Goal: Obtain resource: Download file/media

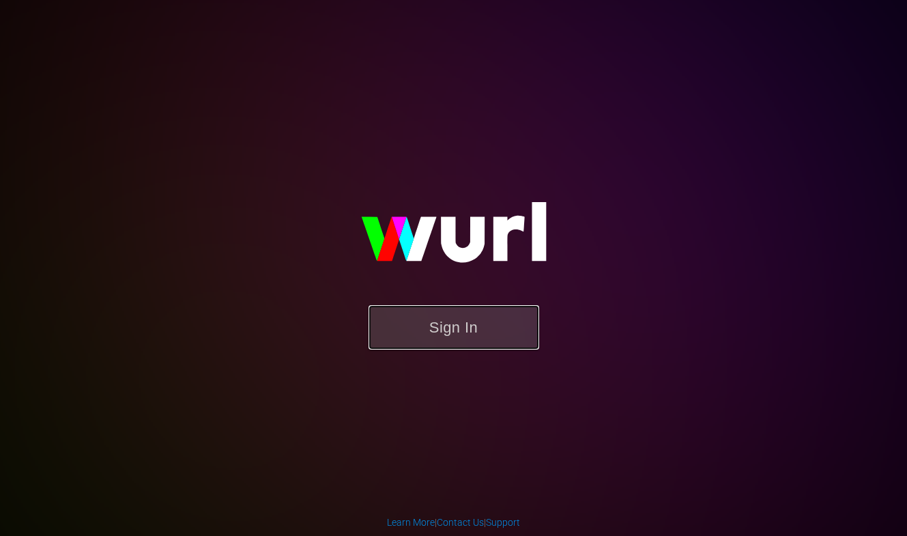
click at [493, 335] on button "Sign In" at bounding box center [454, 327] width 171 height 44
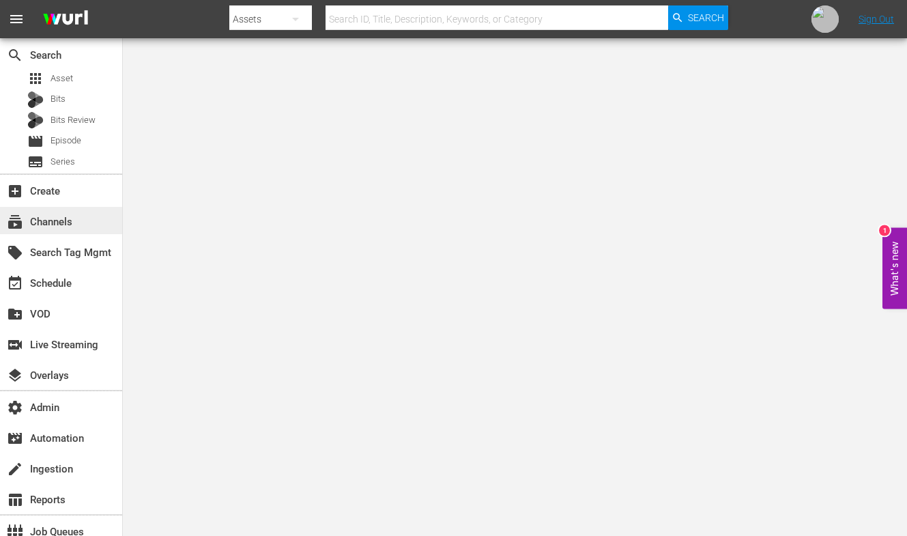
click at [61, 215] on div "subscriptions Channels" at bounding box center [38, 220] width 76 height 12
click at [74, 80] on div "apps Asset" at bounding box center [61, 78] width 122 height 19
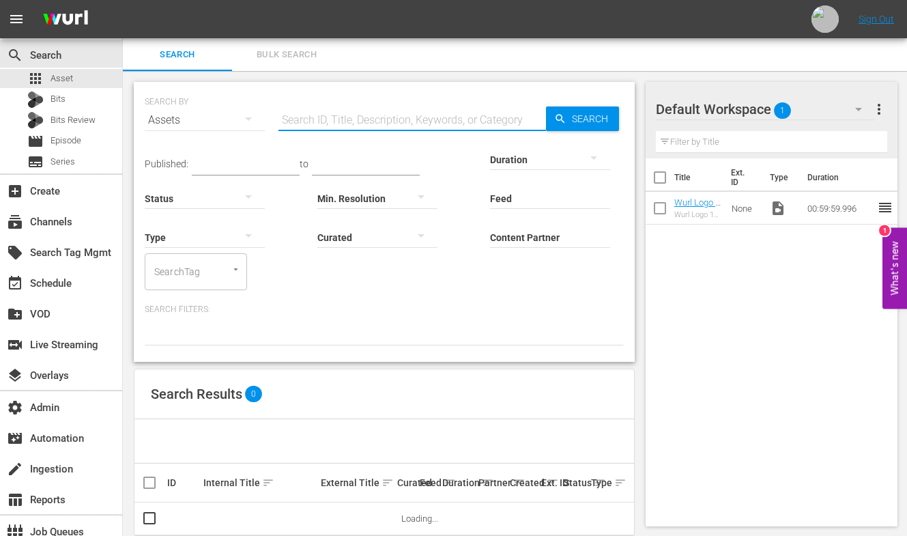
click at [386, 113] on input "text" at bounding box center [412, 120] width 268 height 33
type input "t"
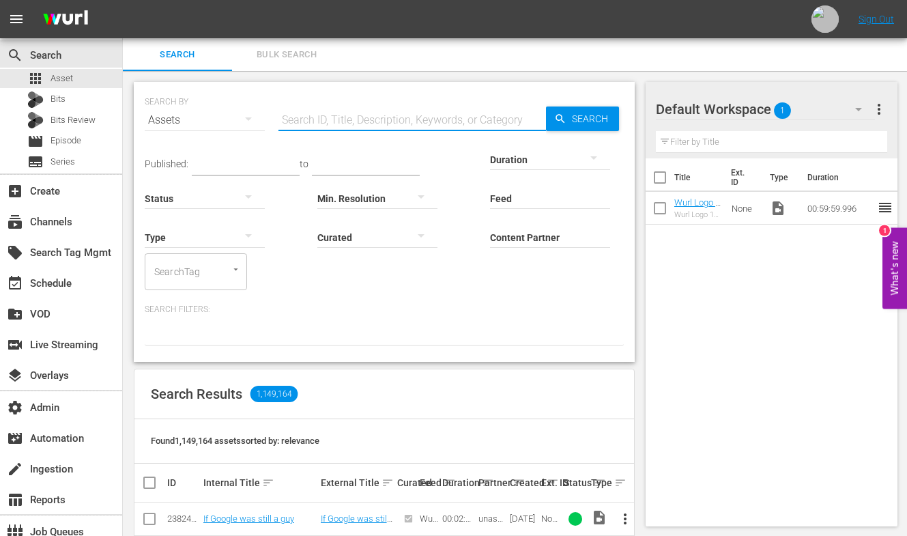
click at [532, 244] on input "Content Partner" at bounding box center [550, 238] width 120 height 49
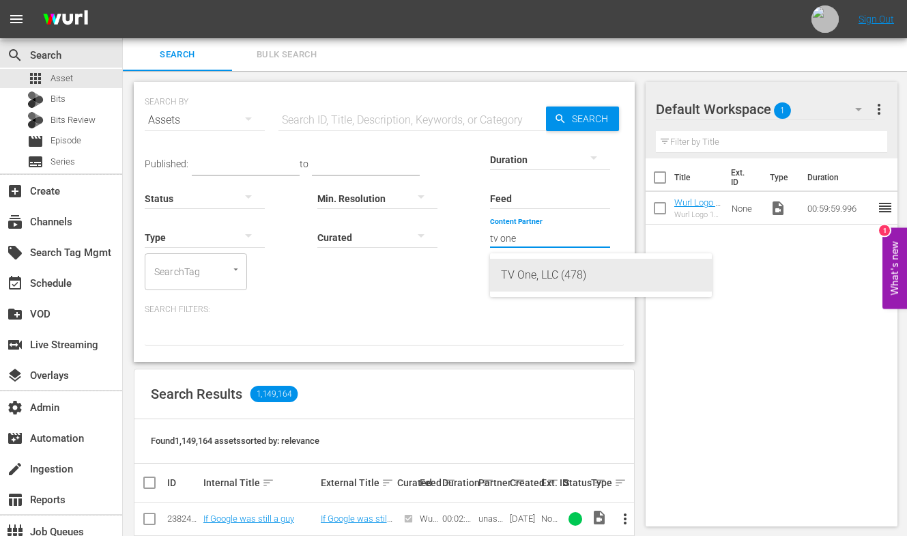
click at [532, 272] on div "TV One, LLC (478)" at bounding box center [601, 275] width 200 height 33
type input "TV One, LLC (478)"
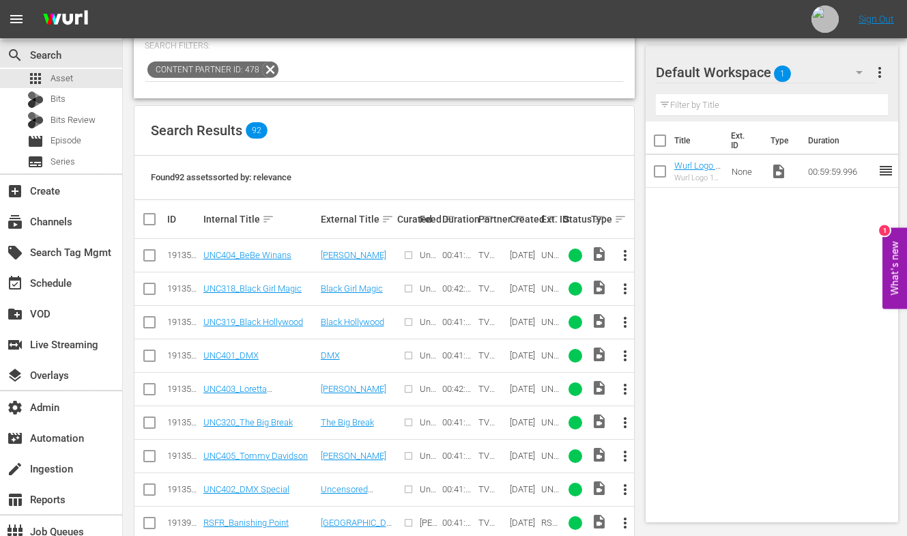
scroll to position [302, 0]
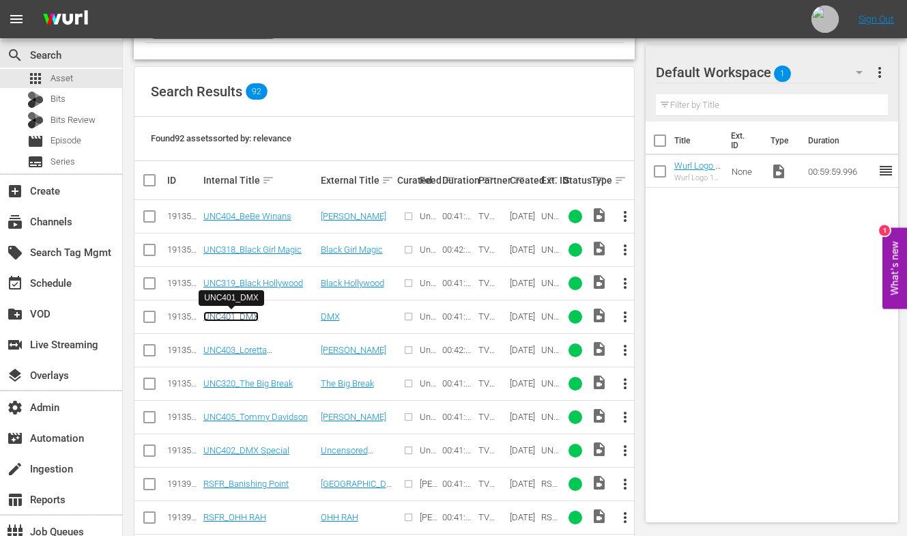
click at [244, 314] on link "UNC401_DMX" at bounding box center [230, 316] width 55 height 10
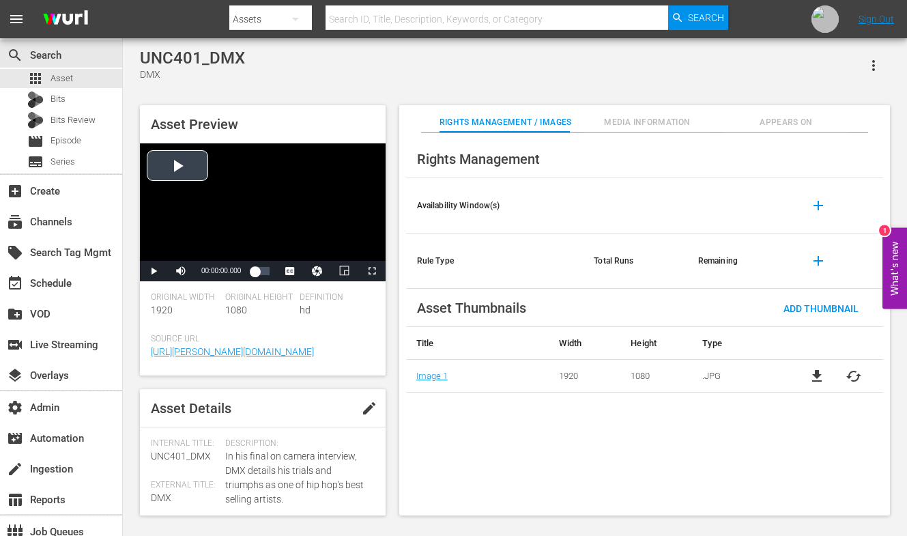
click at [184, 173] on div "Video Player" at bounding box center [263, 201] width 246 height 117
drag, startPoint x: 258, startPoint y: 274, endPoint x: 269, endPoint y: 276, distance: 11.3
click at [269, 276] on div "00:10:00.118" at bounding box center [262, 271] width 14 height 14
click at [372, 271] on span "Video Player" at bounding box center [372, 271] width 0 height 0
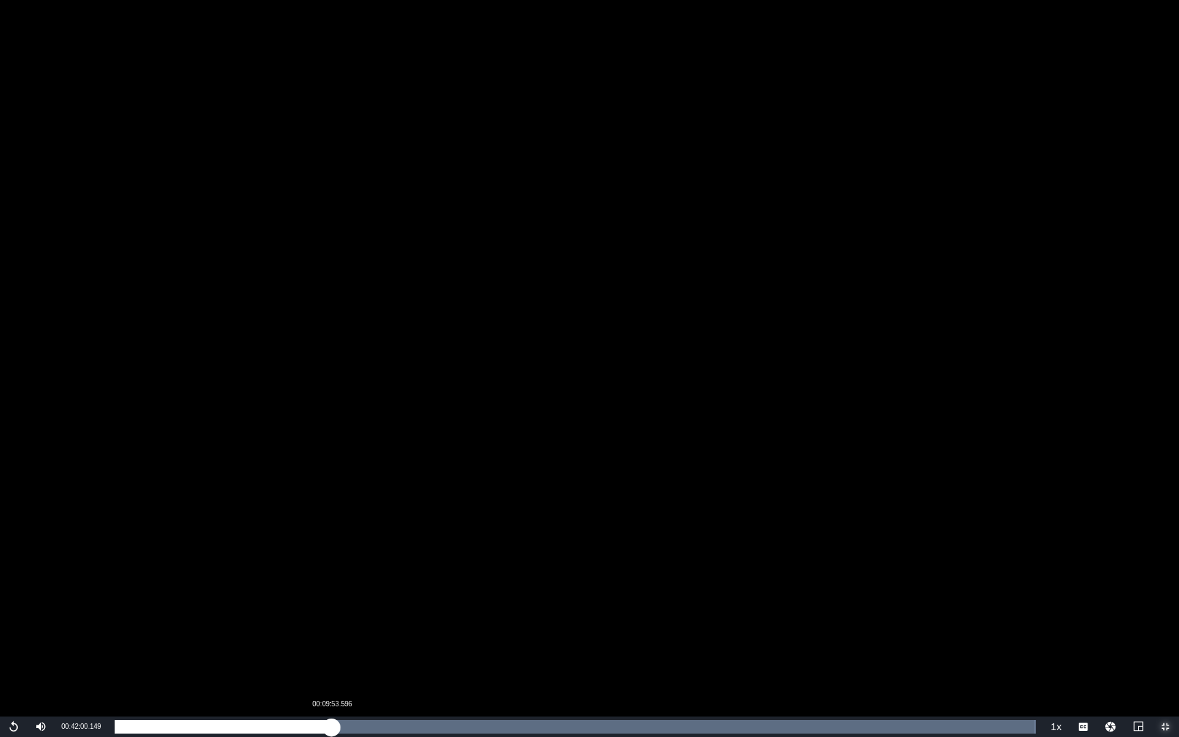
click at [332, 535] on div "Loaded : 100.00% 00:09:53.596 00:42:00.149" at bounding box center [575, 727] width 921 height 14
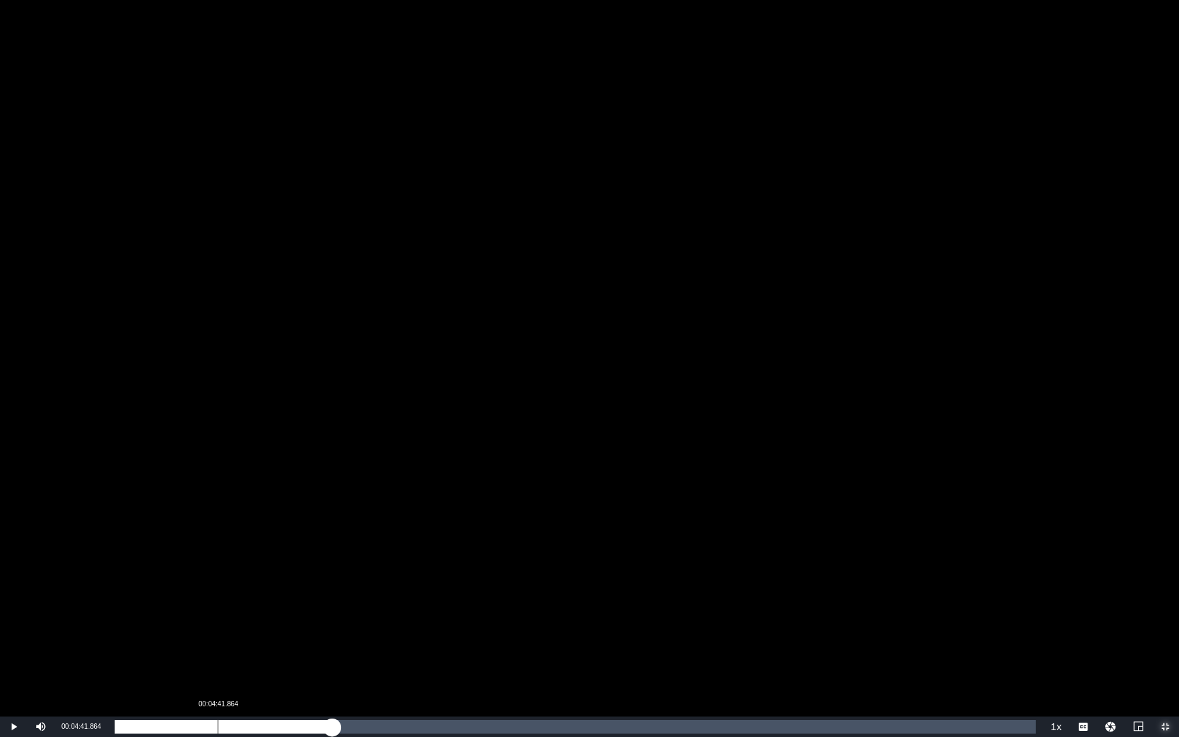
click at [218, 535] on div "00:04:41.864" at bounding box center [218, 727] width 1 height 14
click at [185, 535] on div "Loaded : 11.68% 00:03:12.265 00:04:42.994" at bounding box center [575, 727] width 921 height 14
drag, startPoint x: 192, startPoint y: 731, endPoint x: 181, endPoint y: 730, distance: 11.7
click at [180, 535] on div "00:01:48.940" at bounding box center [148, 727] width 66 height 14
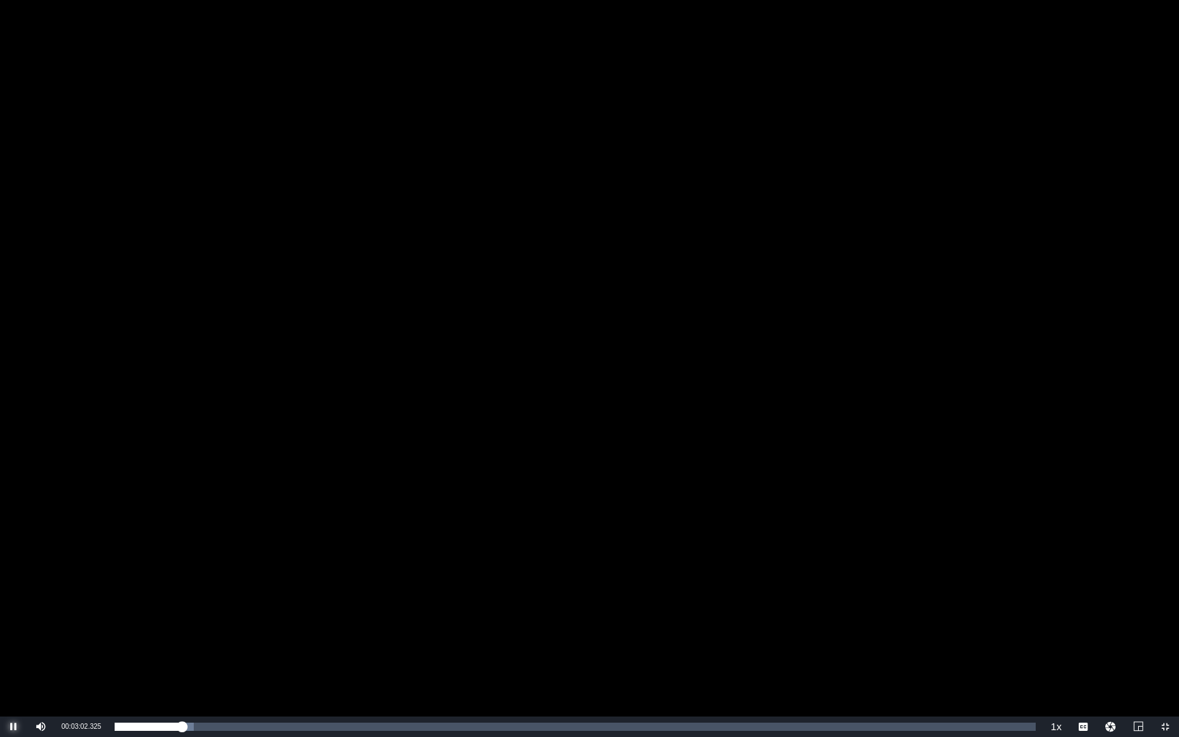
click at [14, 535] on span "Video Player" at bounding box center [14, 727] width 0 height 0
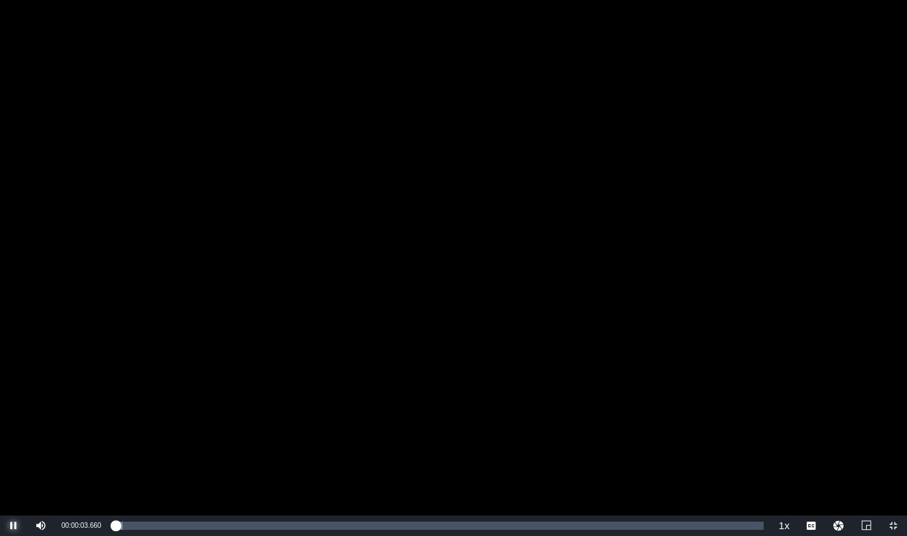
click at [14, 526] on span "Video Player" at bounding box center [14, 526] width 0 height 0
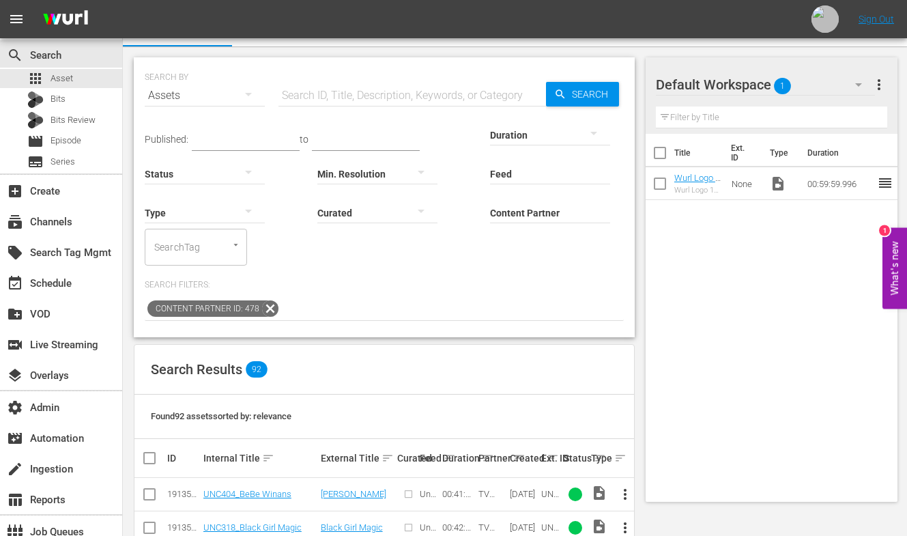
scroll to position [238, 0]
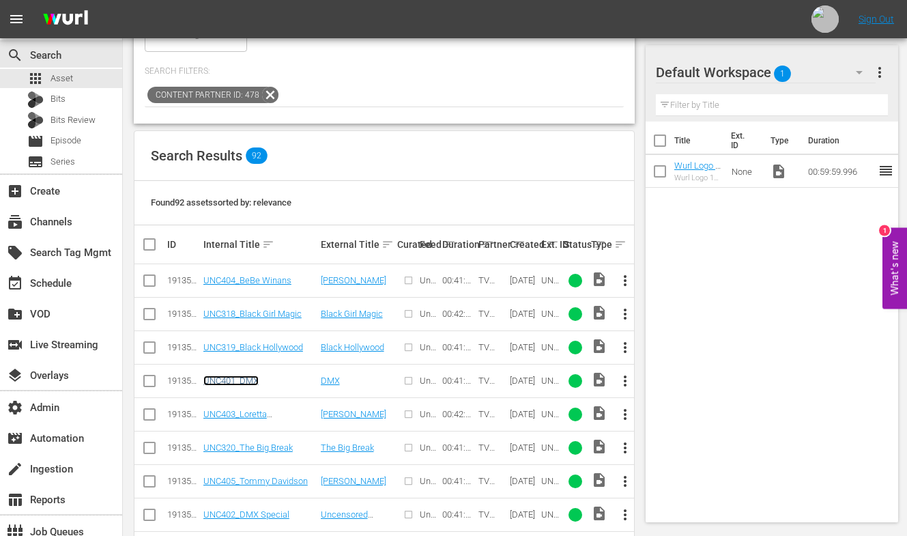
click at [235, 377] on link "UNC401_DMX" at bounding box center [230, 380] width 55 height 10
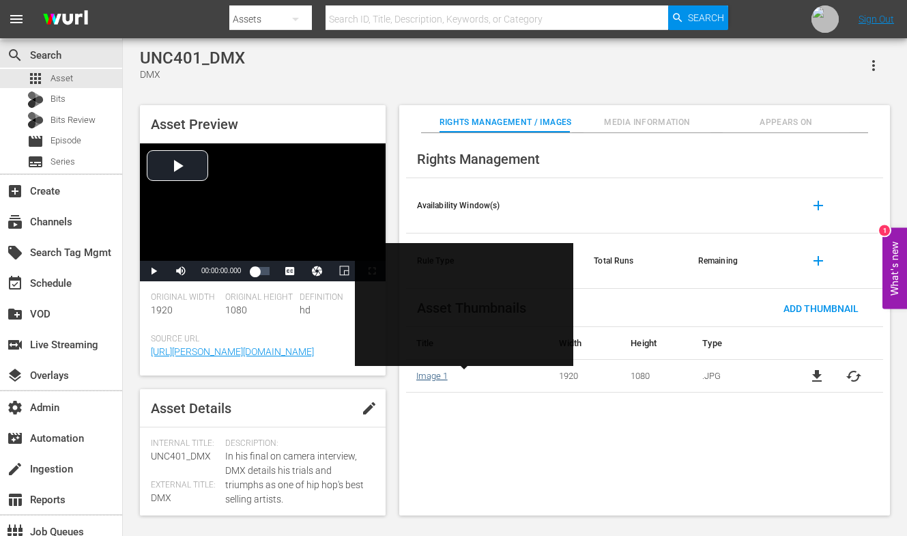
click at [431, 375] on link "Image 1" at bounding box center [431, 376] width 31 height 10
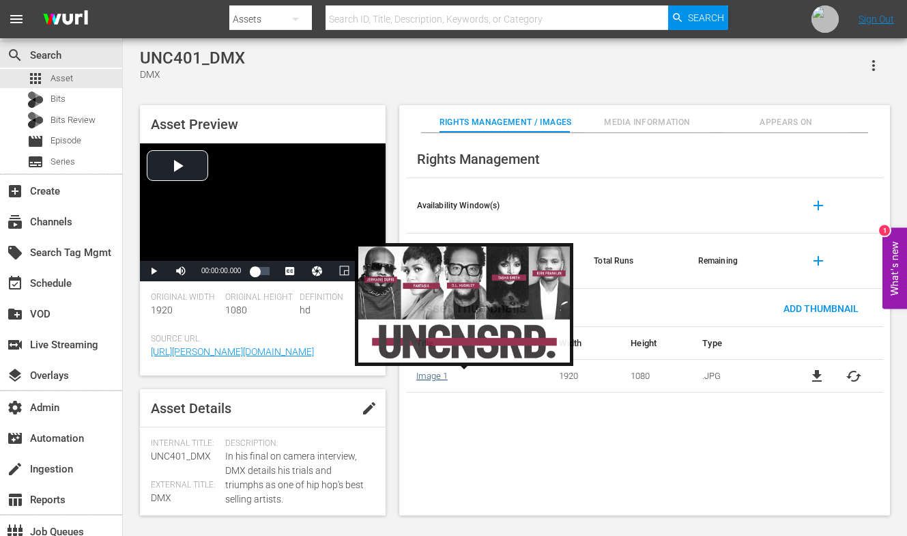
click at [437, 376] on link "Image 1" at bounding box center [431, 376] width 31 height 10
click at [433, 373] on link "Image 1" at bounding box center [431, 376] width 31 height 10
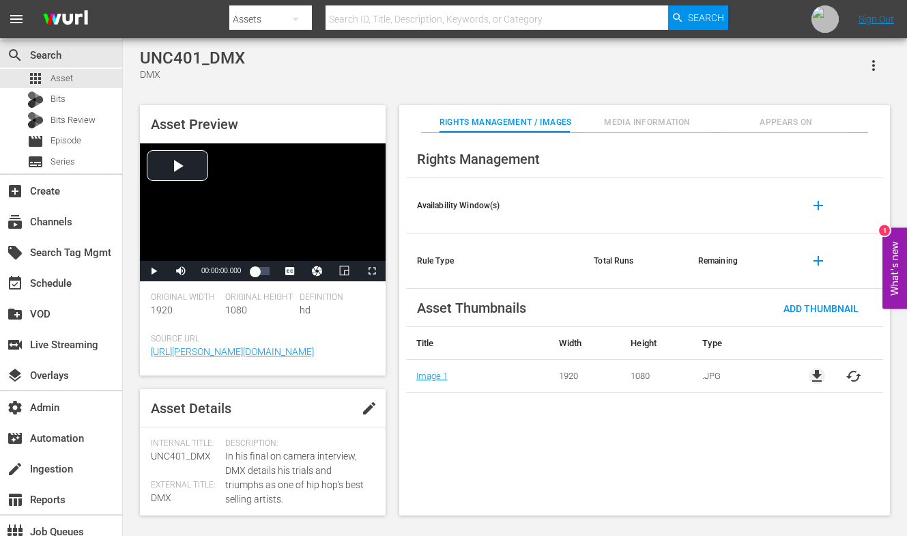
click at [820, 375] on span "file_download" at bounding box center [817, 376] width 16 height 16
